Goal: Information Seeking & Learning: Learn about a topic

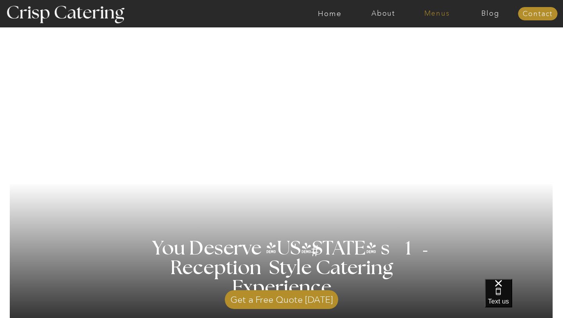
click at [428, 14] on nav "Menus" at bounding box center [437, 14] width 54 height 8
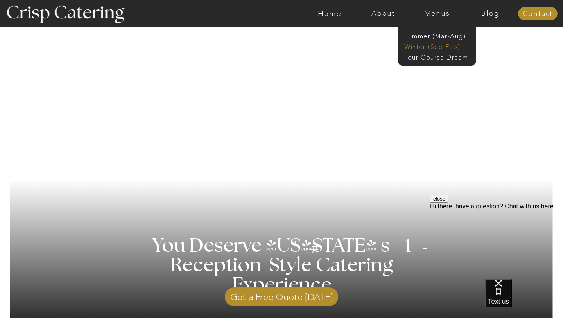
click at [427, 45] on nav "Winter (Sep-Feb)" at bounding box center [437, 45] width 64 height 7
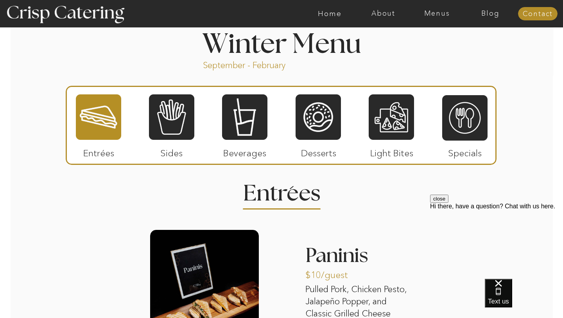
scroll to position [859, 0]
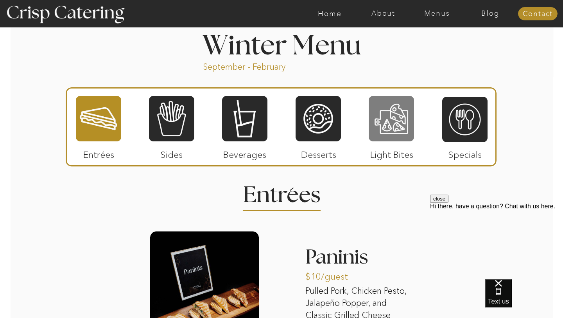
click at [382, 124] on div at bounding box center [391, 118] width 45 height 47
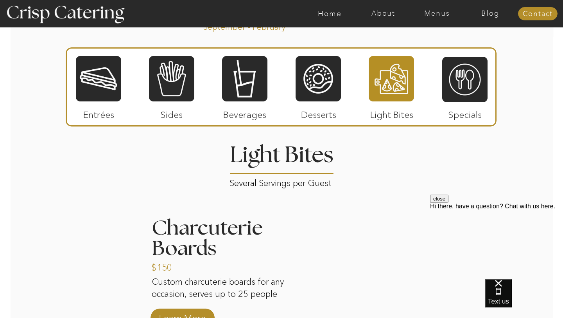
scroll to position [897, 0]
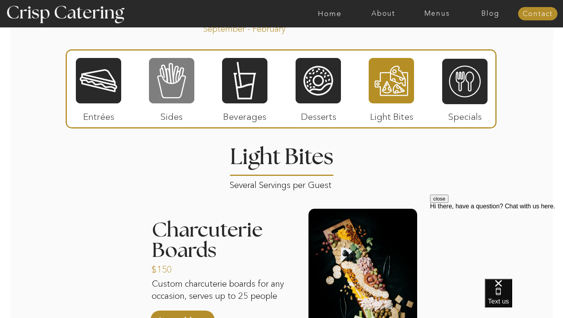
click at [160, 97] on div at bounding box center [171, 80] width 45 height 47
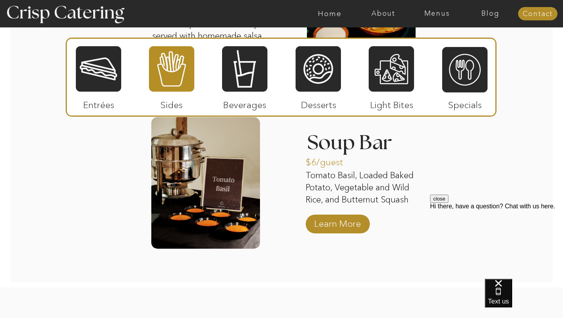
scroll to position [1436, 0]
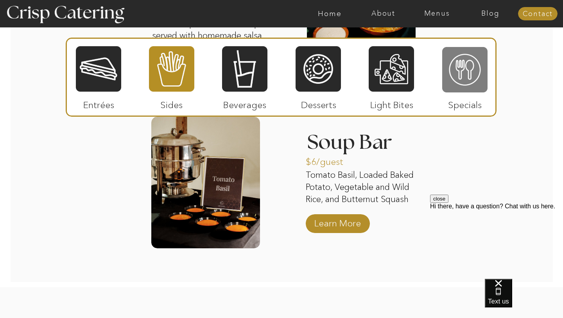
click at [470, 67] on div at bounding box center [465, 69] width 45 height 47
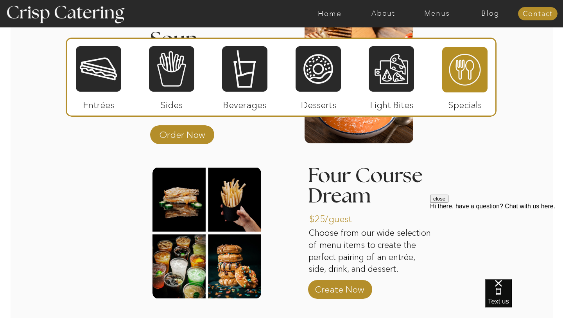
scroll to position [1019, 0]
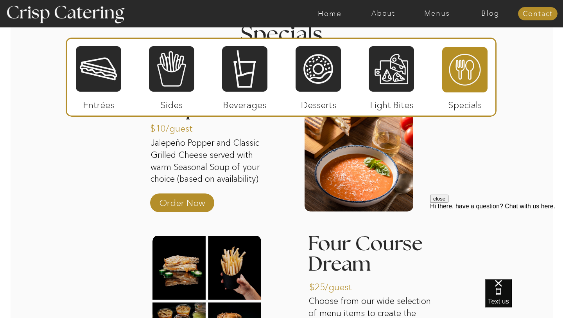
click at [112, 82] on div at bounding box center [98, 68] width 45 height 47
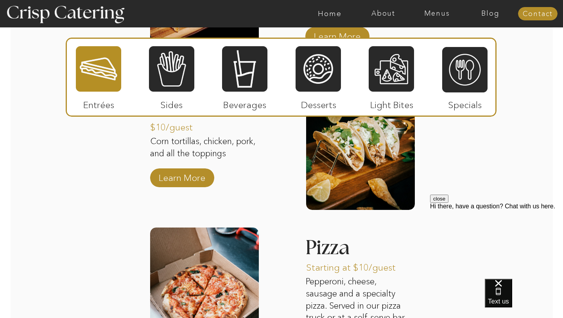
scroll to position [1160, 0]
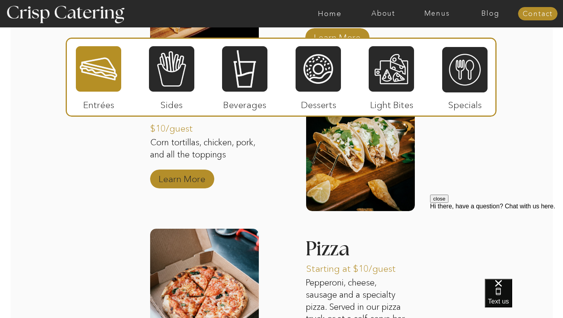
click at [175, 178] on p "Learn More" at bounding box center [182, 177] width 52 height 23
